Goal: Find specific page/section: Find specific page/section

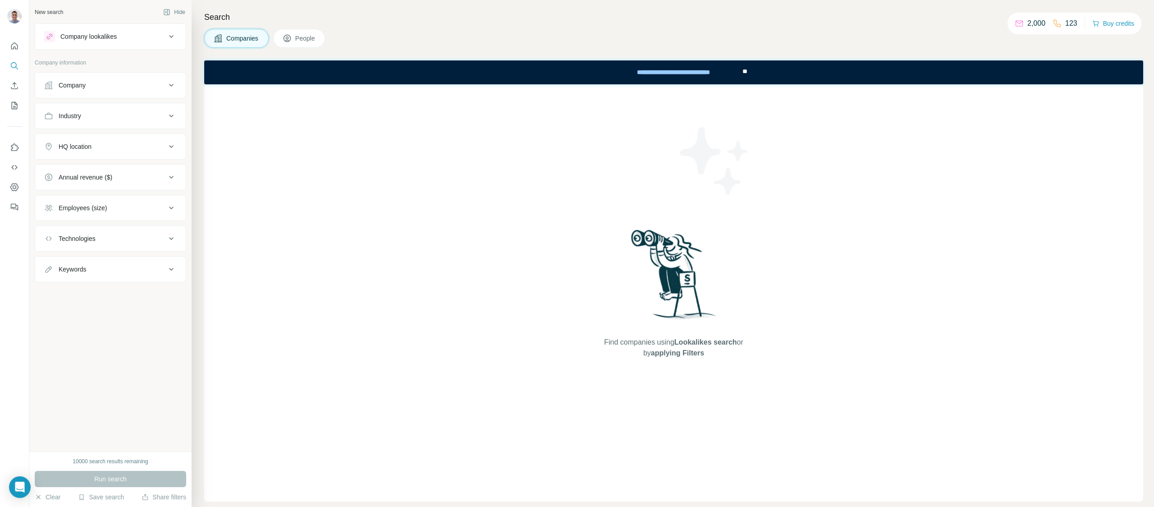
click at [9, 195] on nav at bounding box center [14, 177] width 14 height 76
click at [17, 186] on icon "Dashboard" at bounding box center [14, 187] width 9 height 9
